Goal: Transaction & Acquisition: Purchase product/service

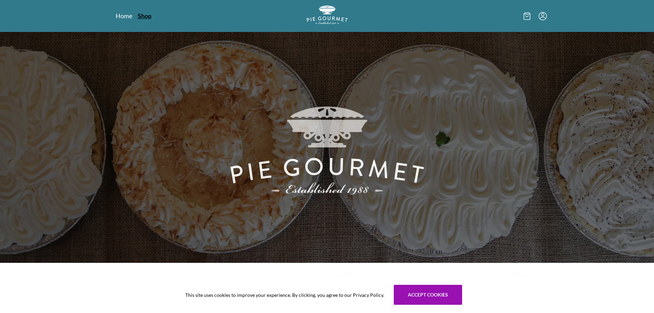
click at [150, 16] on link "Shop" at bounding box center [145, 16] width 14 height 8
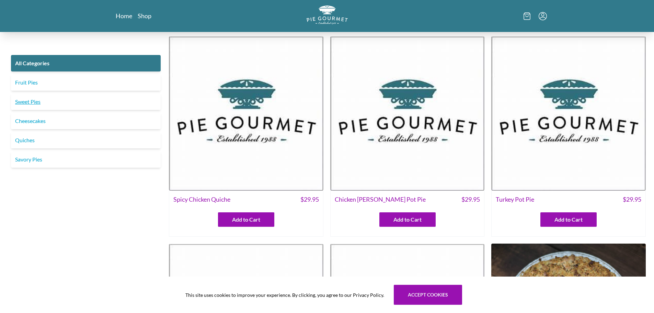
click at [67, 105] on link "Sweet Pies" at bounding box center [86, 101] width 150 height 16
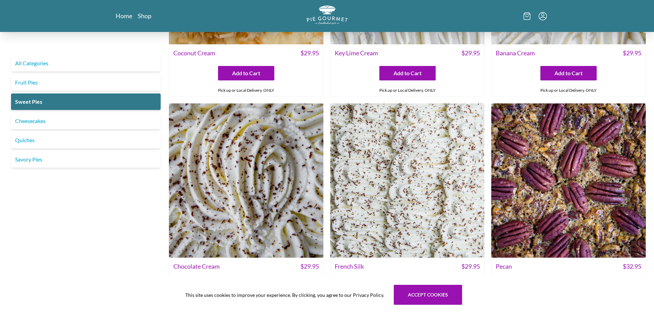
scroll to position [81, 0]
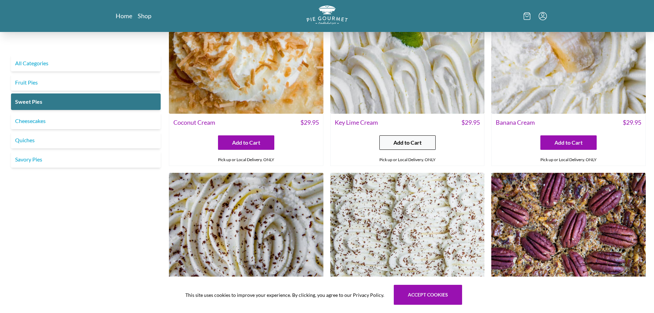
click at [427, 143] on button "Add to Cart" at bounding box center [408, 142] width 56 height 14
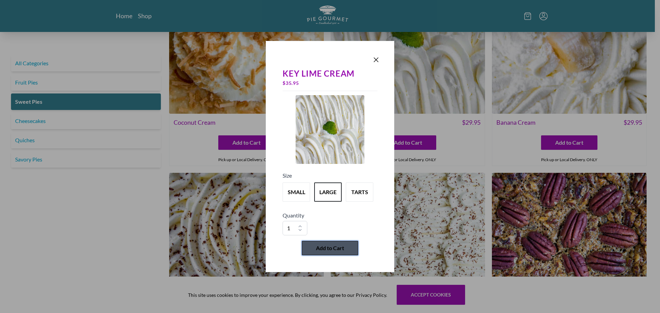
click at [331, 246] on span "Add to Cart" at bounding box center [330, 248] width 28 height 8
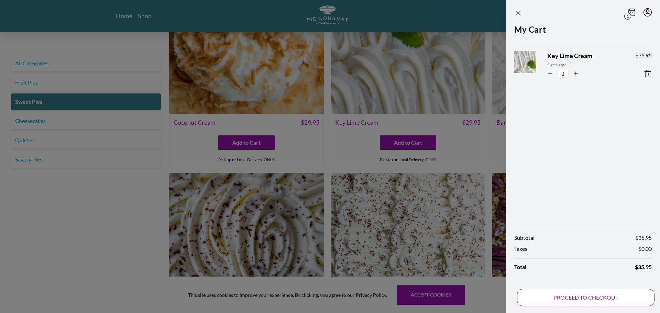
click at [587, 295] on button "PROCEED TO CHECKOUT" at bounding box center [585, 297] width 137 height 17
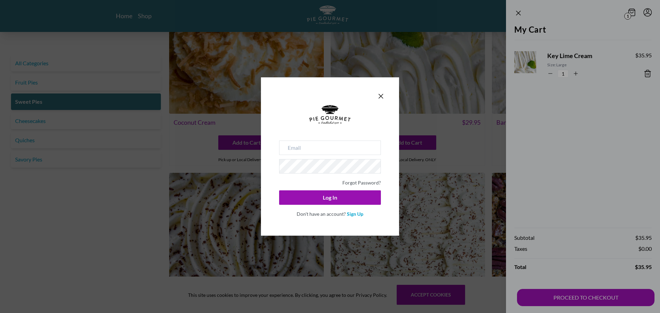
click at [374, 96] on div at bounding box center [330, 96] width 110 height 10
click at [382, 98] on icon "Close panel" at bounding box center [381, 96] width 4 height 4
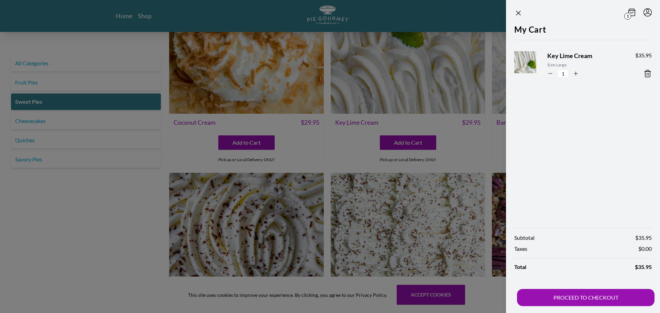
click at [631, 14] on icon at bounding box center [631, 13] width 7 height 8
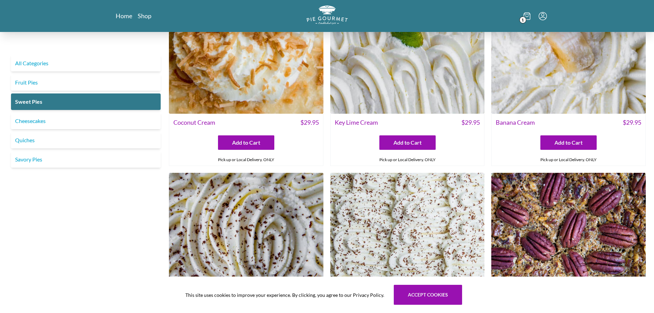
click at [541, 14] on icon "Menu" at bounding box center [543, 16] width 8 height 8
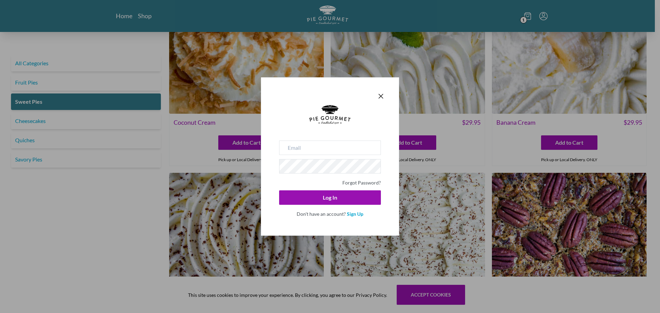
click at [391, 88] on div "Forgot Password? Log In Don't have an account? Sign Up" at bounding box center [330, 156] width 138 height 158
click at [386, 95] on div "Forgot Password? Log In Don't have an account? Sign Up" at bounding box center [330, 156] width 138 height 158
click at [382, 95] on icon "Close panel" at bounding box center [381, 96] width 4 height 4
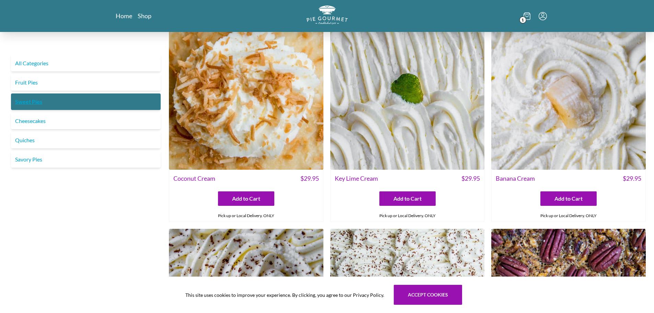
scroll to position [0, 0]
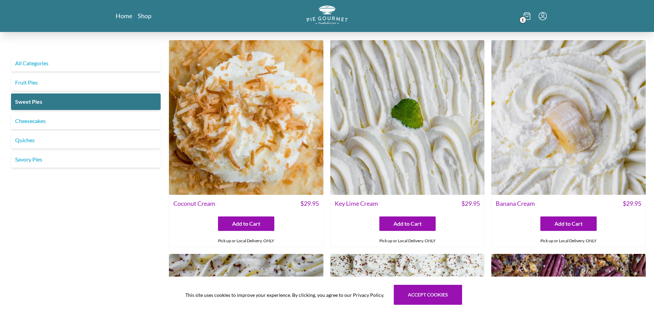
click at [531, 20] on div "1" at bounding box center [474, 15] width 147 height 21
click at [531, 19] on ul "1" at bounding box center [535, 16] width 23 height 8
click at [525, 17] on span "1" at bounding box center [523, 19] width 7 height 7
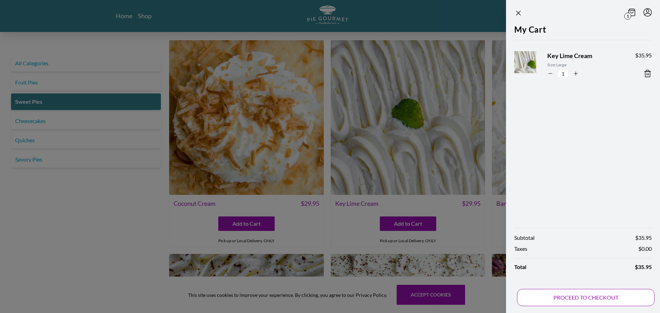
click at [566, 294] on button "PROCEED TO CHECKOUT" at bounding box center [585, 297] width 137 height 17
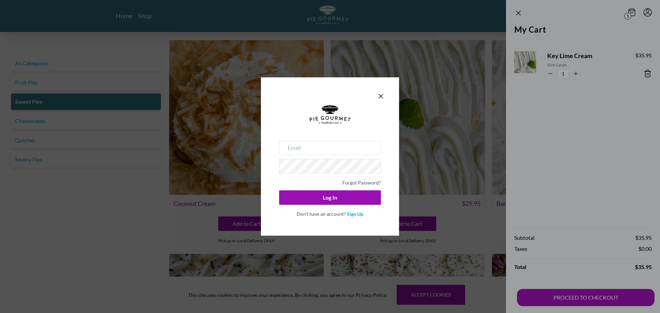
click at [368, 102] on form "Forgot Password? Log In Don't have an account? Sign Up" at bounding box center [330, 161] width 110 height 121
click at [378, 100] on icon "Close panel" at bounding box center [380, 96] width 8 height 8
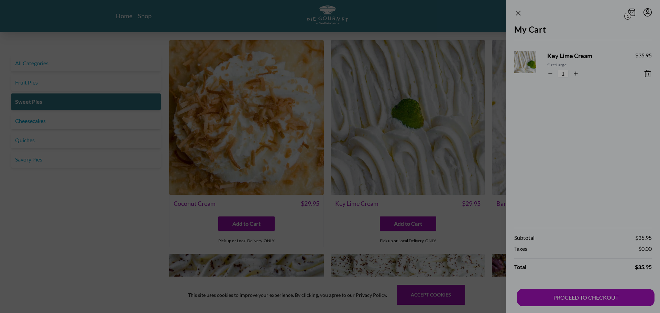
click at [378, 99] on icon "Close panel" at bounding box center [380, 96] width 8 height 8
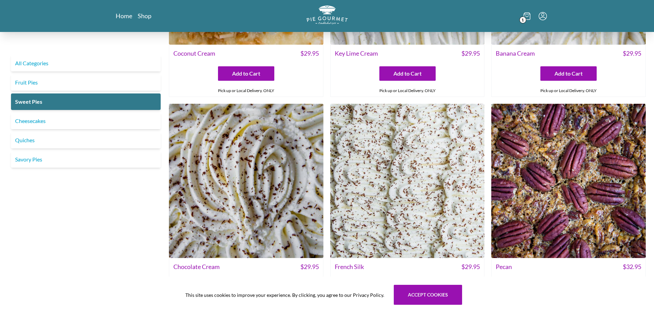
scroll to position [150, 0]
click at [35, 151] on link "Savory Pies" at bounding box center [86, 159] width 150 height 16
click at [35, 145] on link "Quiches" at bounding box center [86, 140] width 150 height 16
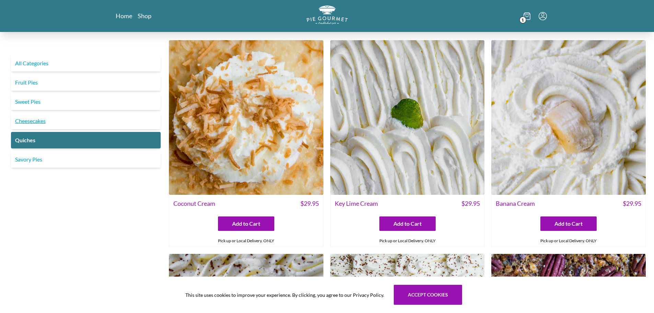
click at [40, 118] on link "Cheesecakes" at bounding box center [86, 121] width 150 height 16
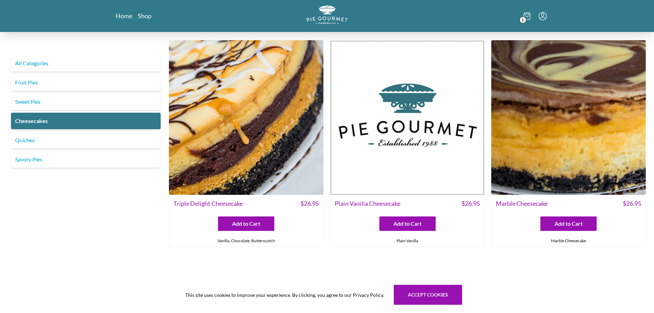
click at [37, 92] on div "All Categories Fruit Pies Sweet Pies Cheesecakes Quiches Savory Pies" at bounding box center [85, 111] width 155 height 113
click at [37, 87] on link "Fruit Pies" at bounding box center [86, 82] width 150 height 16
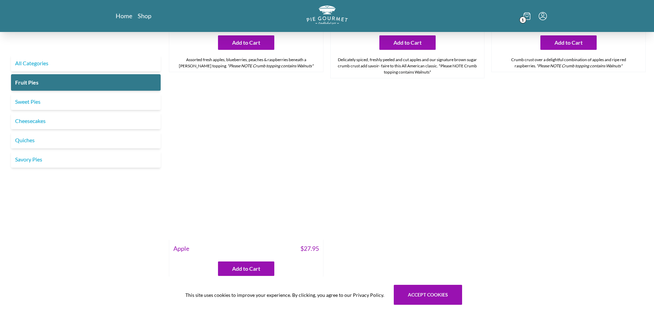
scroll to position [935, 0]
